Goal: Information Seeking & Learning: Learn about a topic

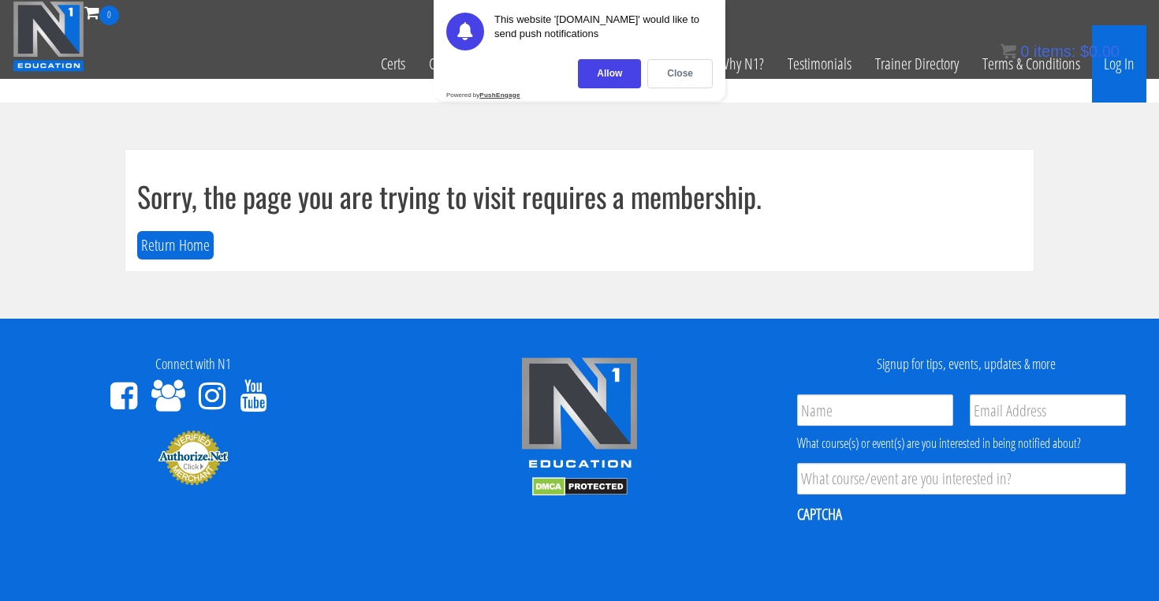
click at [1124, 61] on link "Log In" at bounding box center [1119, 63] width 54 height 77
click at [615, 78] on div "Allow" at bounding box center [609, 73] width 63 height 29
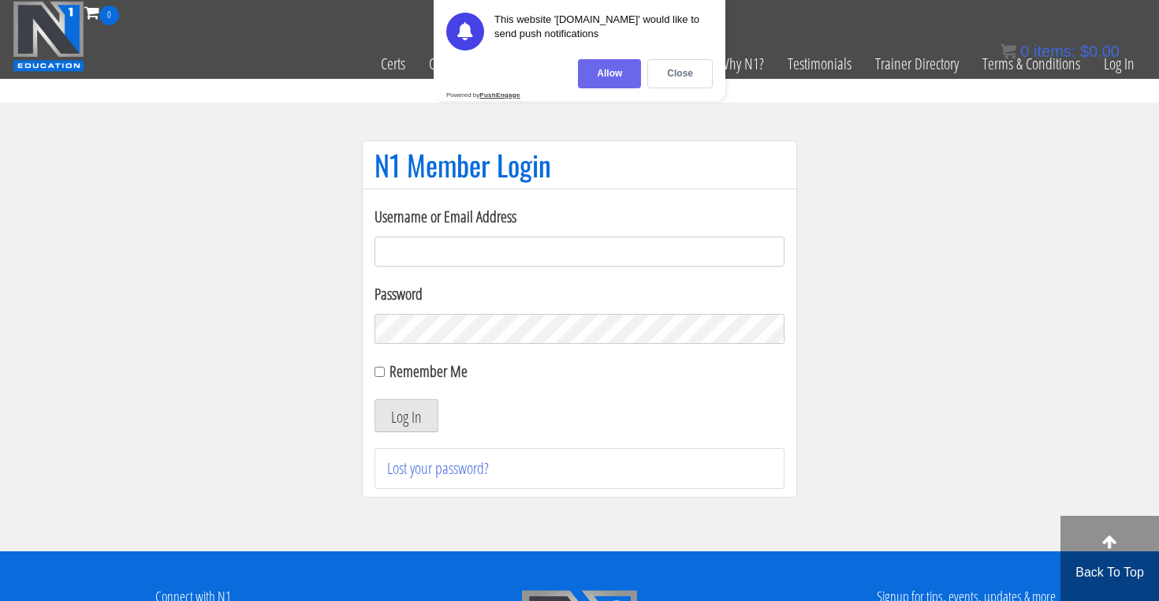
type input "[EMAIL_ADDRESS][DOMAIN_NAME]"
click at [616, 80] on div "Allow" at bounding box center [609, 73] width 63 height 29
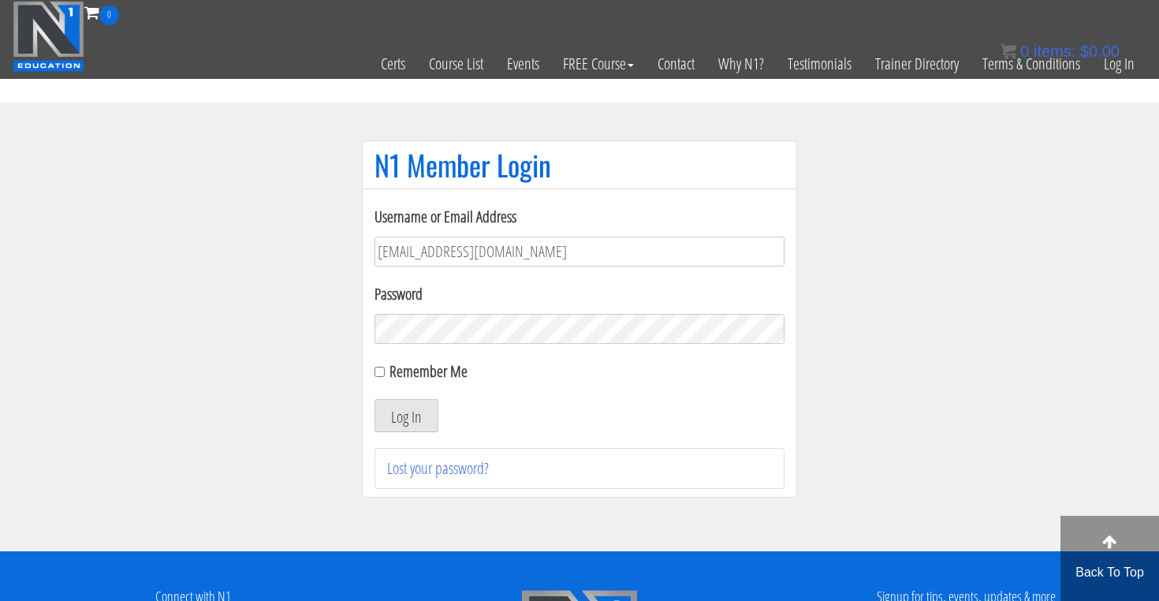
click at [422, 441] on div "Username or Email Address emanueleinvernizzi00@gmail.com Password Remember Me L…" at bounding box center [579, 347] width 410 height 284
click at [411, 406] on button "Log In" at bounding box center [406, 415] width 64 height 33
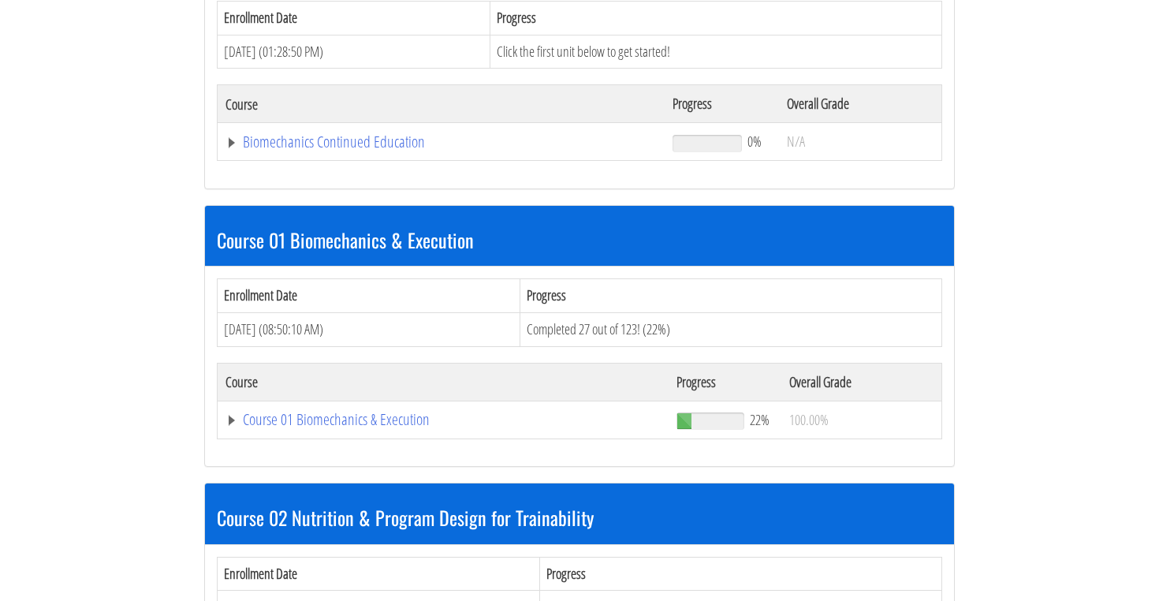
scroll to position [448, 0]
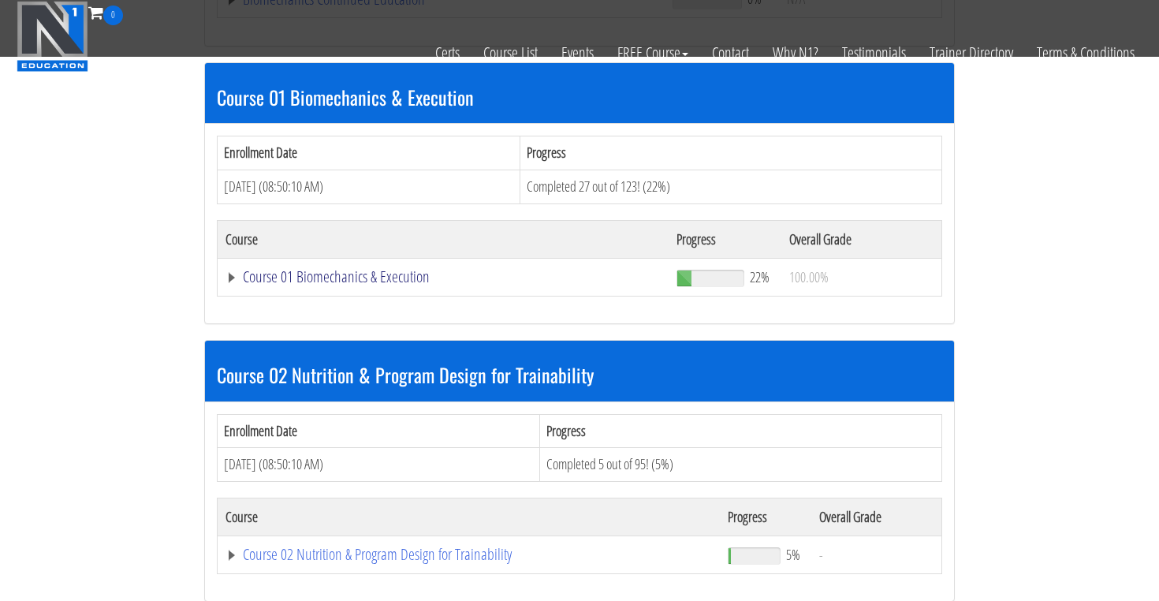
click at [410, 280] on link "Course 01 Biomechanics & Execution" at bounding box center [442, 277] width 435 height 16
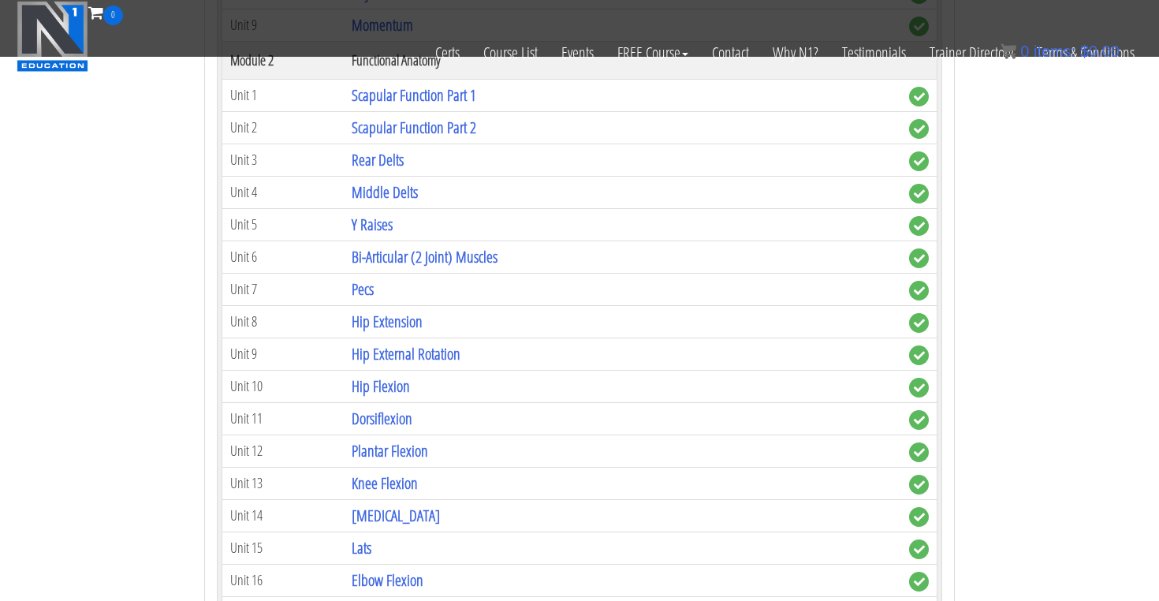
scroll to position [1026, 0]
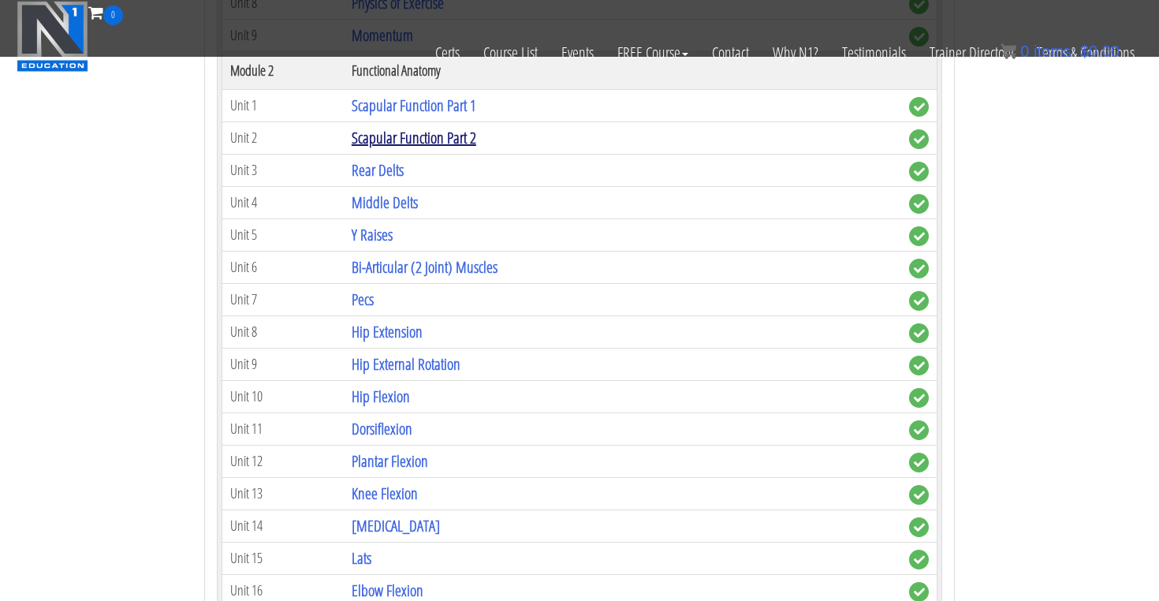
click at [463, 139] on link "Scapular Function Part 2" at bounding box center [414, 137] width 125 height 21
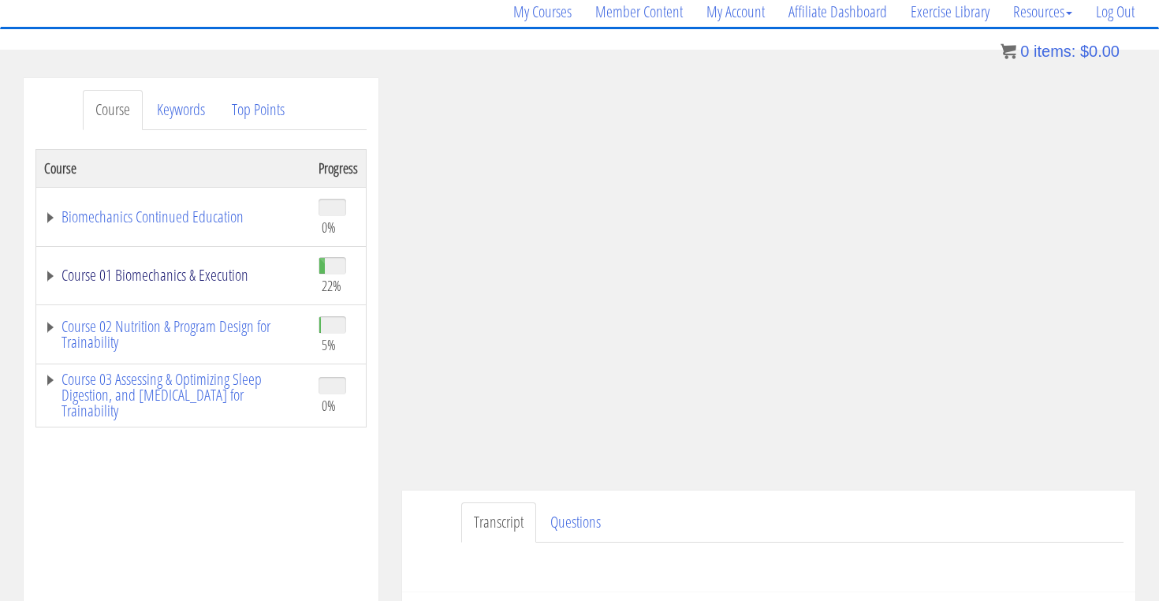
click at [233, 278] on link "Course 01 Biomechanics & Execution" at bounding box center [173, 275] width 259 height 16
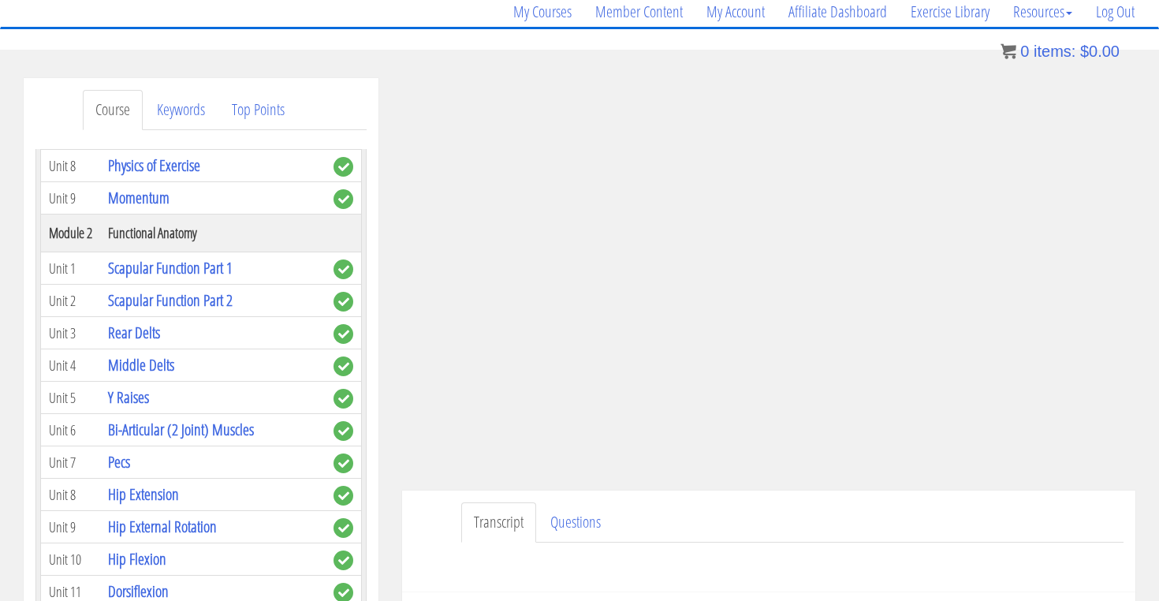
scroll to position [451, 0]
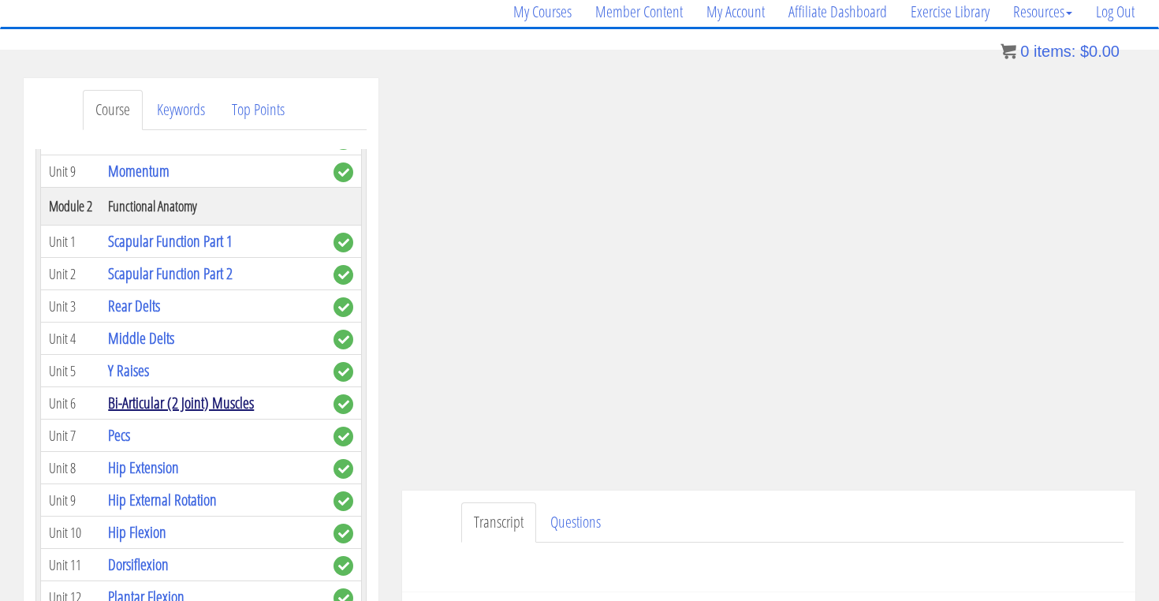
click at [247, 407] on link "Bi-Articular (2 Joint) Muscles" at bounding box center [181, 402] width 146 height 21
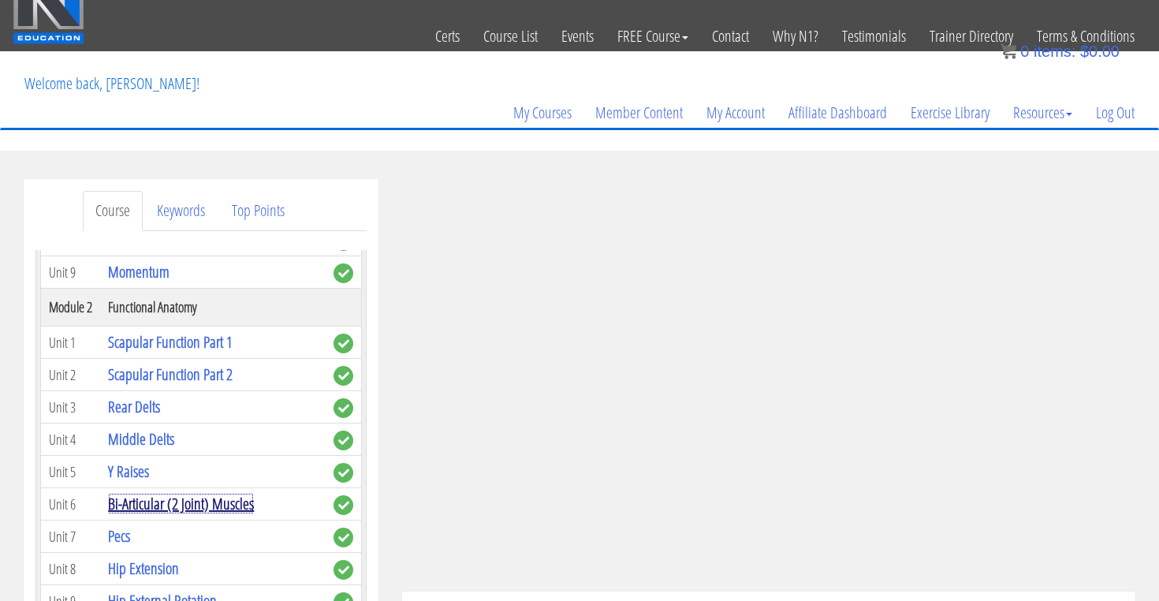
scroll to position [0, 0]
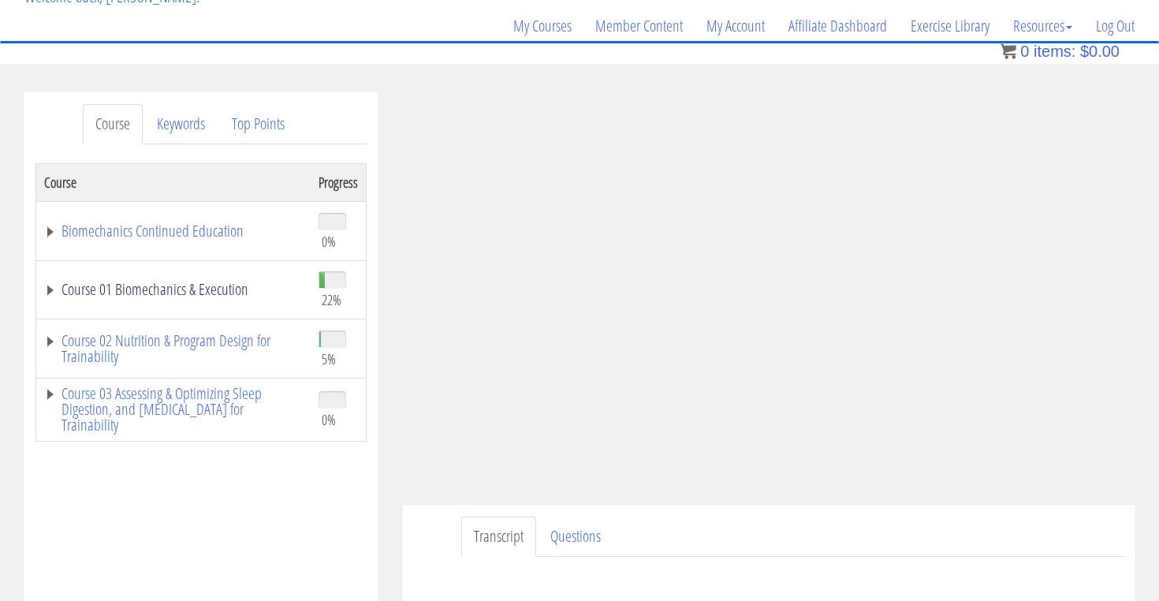
click at [163, 296] on link "Course 01 Biomechanics & Execution" at bounding box center [173, 289] width 259 height 16
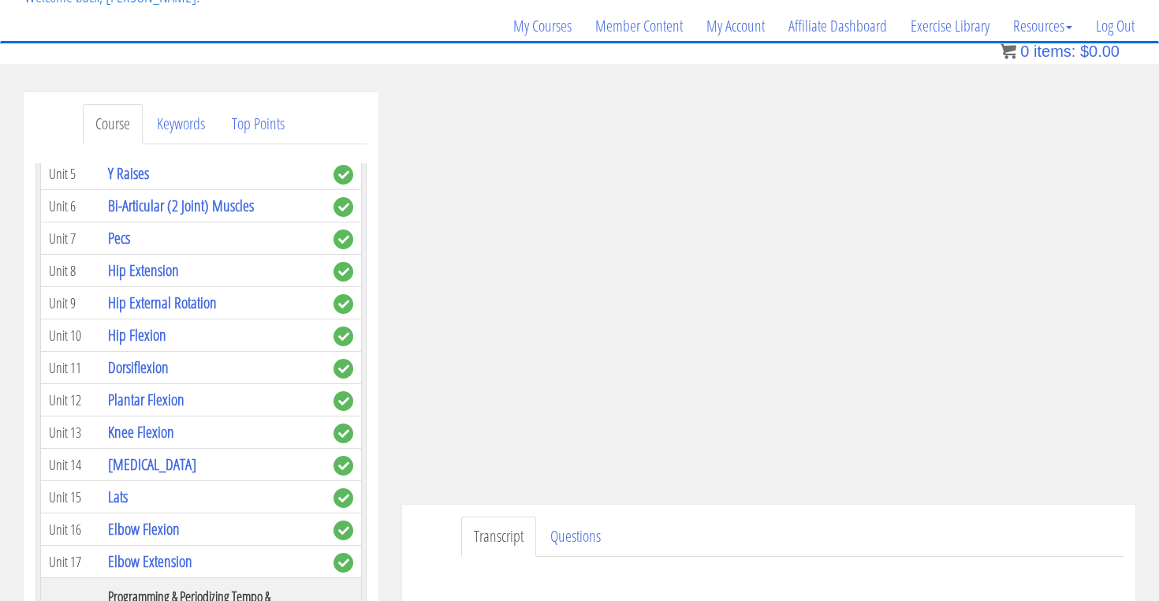
scroll to position [664, 0]
